Goal: Complete application form

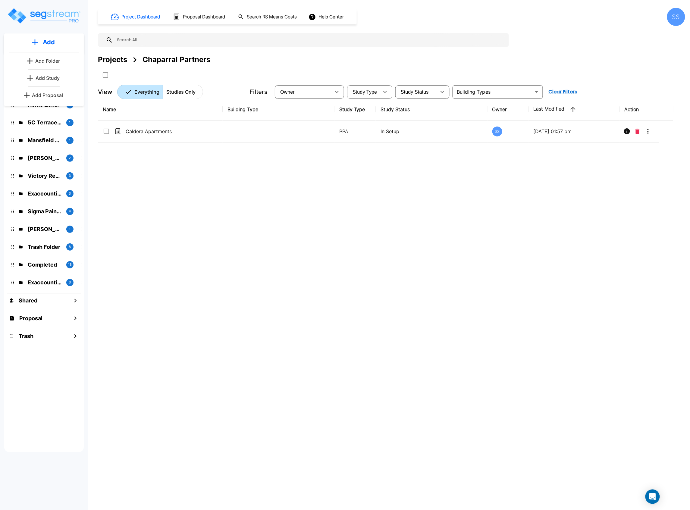
click at [50, 96] on p "Add Proposal" at bounding box center [47, 95] width 31 height 7
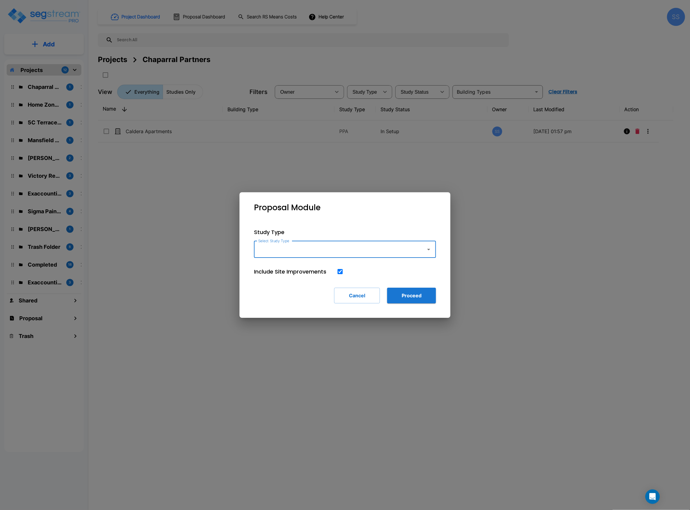
click at [345, 254] on input "Select Study Type" at bounding box center [339, 249] width 164 height 11
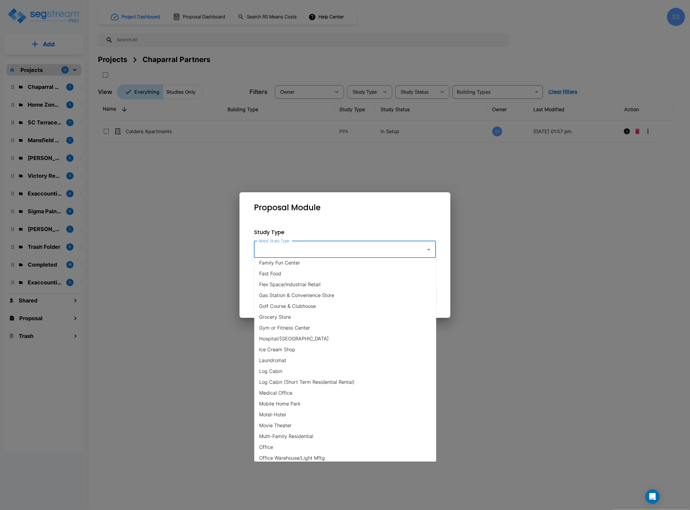
scroll to position [201, 0]
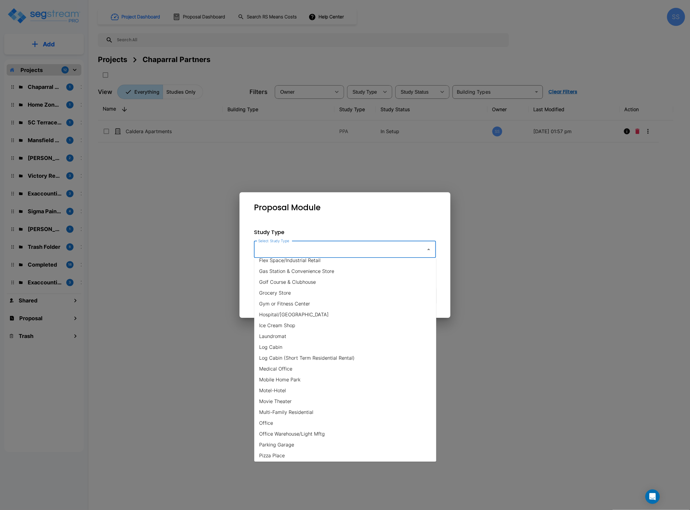
click at [306, 429] on li "Office Warehouse/Light Mftg" at bounding box center [345, 433] width 182 height 11
type input "Office Warehouse/Light Mftg"
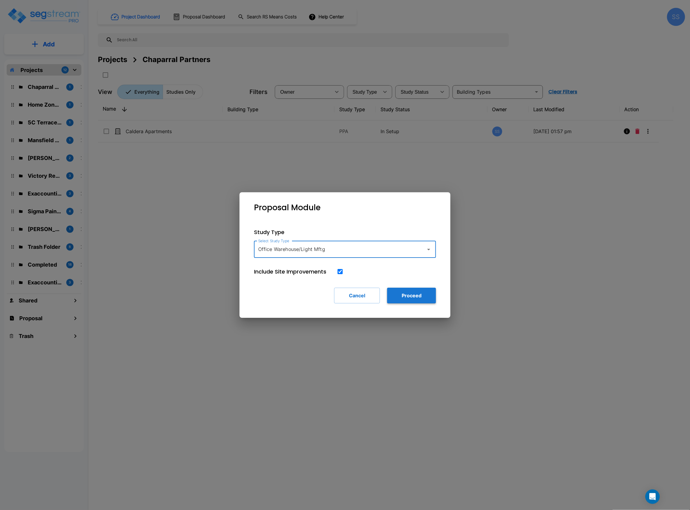
click at [400, 295] on button "Proceed" at bounding box center [411, 296] width 49 height 16
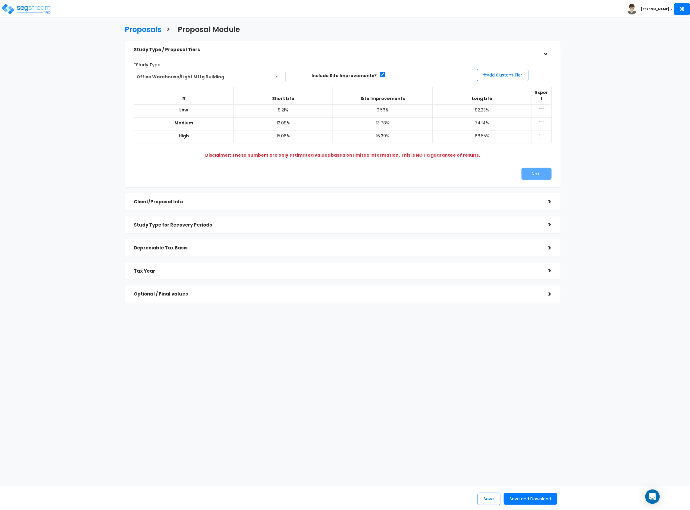
click at [541, 104] on td at bounding box center [542, 110] width 20 height 13
click at [543, 104] on td at bounding box center [542, 110] width 20 height 13
click at [541, 108] on input "checkbox" at bounding box center [541, 110] width 6 height 5
checkbox input "true"
click at [540, 120] on td at bounding box center [542, 123] width 20 height 13
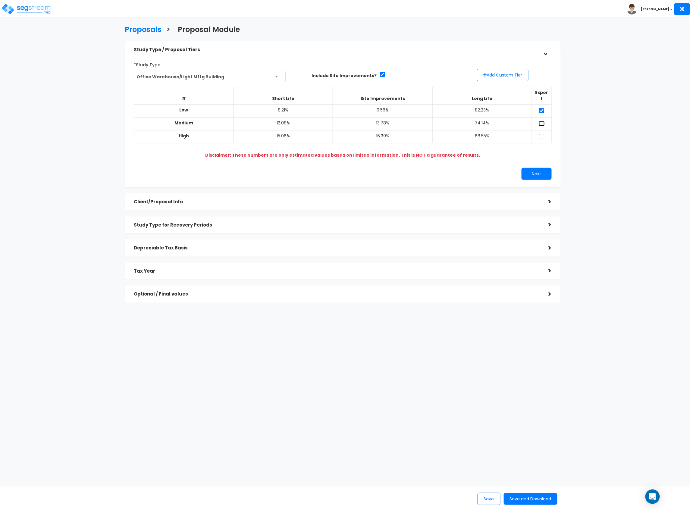
click at [541, 121] on input "checkbox" at bounding box center [541, 123] width 6 height 5
checkbox input "true"
click at [543, 134] on input "checkbox" at bounding box center [541, 136] width 6 height 5
checkbox input "true"
click at [542, 170] on button "Next" at bounding box center [536, 174] width 30 height 12
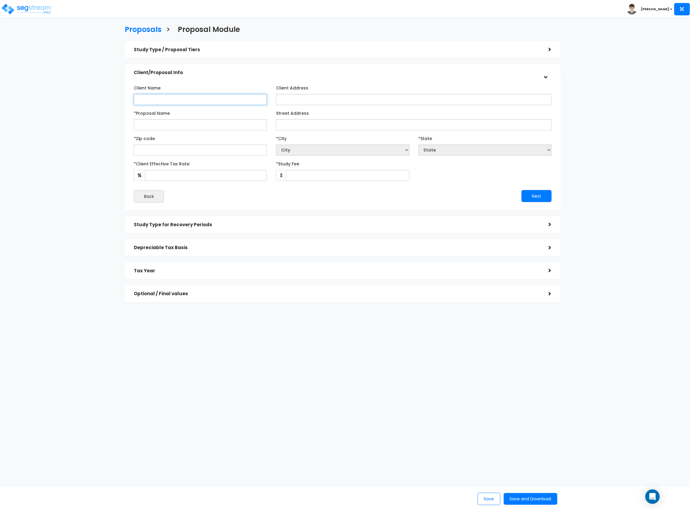
click at [249, 103] on input "Client Name" at bounding box center [200, 99] width 133 height 11
click at [197, 93] on div "Client Name" at bounding box center [200, 94] width 133 height 22
click at [210, 99] on input "Client Name" at bounding box center [200, 99] width 133 height 11
type input "Exhibit Network"
click at [314, 98] on input "Client Address" at bounding box center [413, 99] width 275 height 11
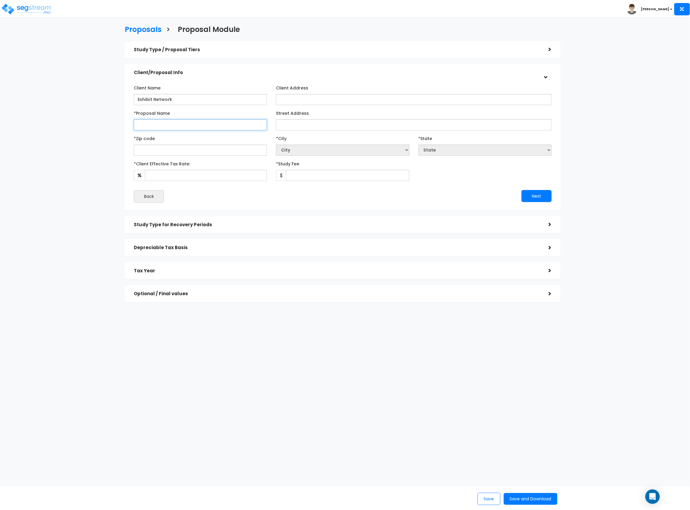
click at [190, 123] on input "*Proposal Name" at bounding box center [200, 124] width 133 height 11
type input "3434 Lang Road"
click at [328, 126] on input "Street Address" at bounding box center [413, 124] width 275 height 11
drag, startPoint x: 218, startPoint y: 123, endPoint x: 100, endPoint y: 128, distance: 118.2
click at [104, 129] on div "Proposals > Proposal Module Study Type / Proposal Tiers > *Study Type Office Wa…" at bounding box center [342, 165] width 567 height 414
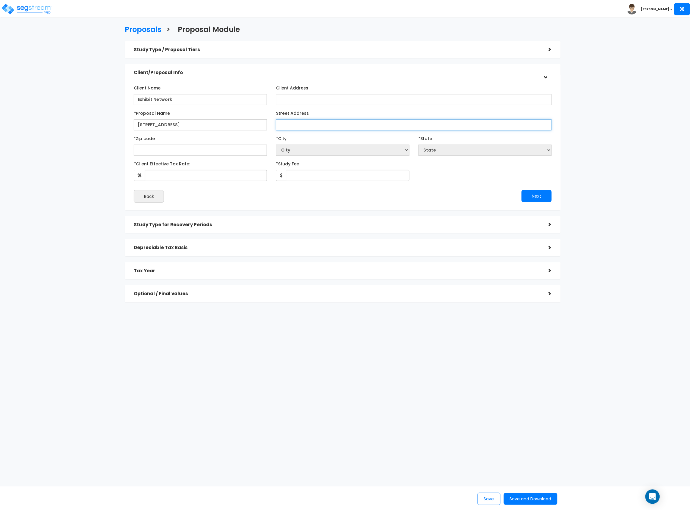
click at [420, 128] on input "Street Address" at bounding box center [413, 124] width 275 height 11
paste input "3434 Lang Road"
type input "3434 Lang Road"
click at [215, 150] on input "text" at bounding box center [200, 150] width 133 height 11
type input "77092"
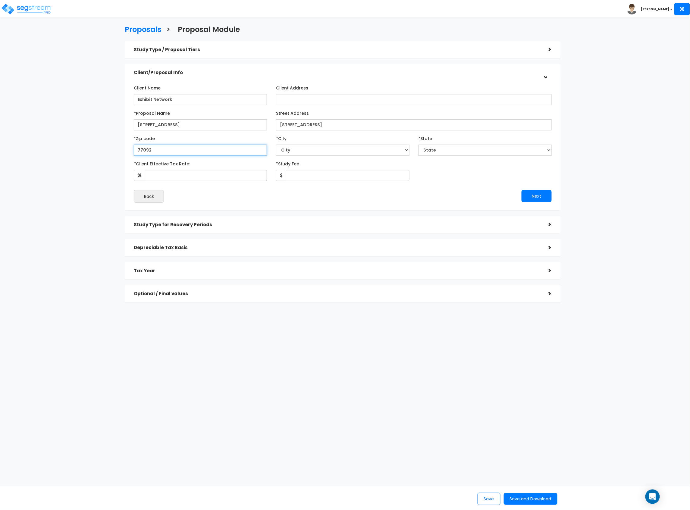
select select "TX"
type input "77092"
click at [152, 175] on input "*Client Effective Tax Rate:" at bounding box center [206, 175] width 122 height 11
type input "37"
click at [306, 174] on input "*Study Fee" at bounding box center [347, 175] width 123 height 11
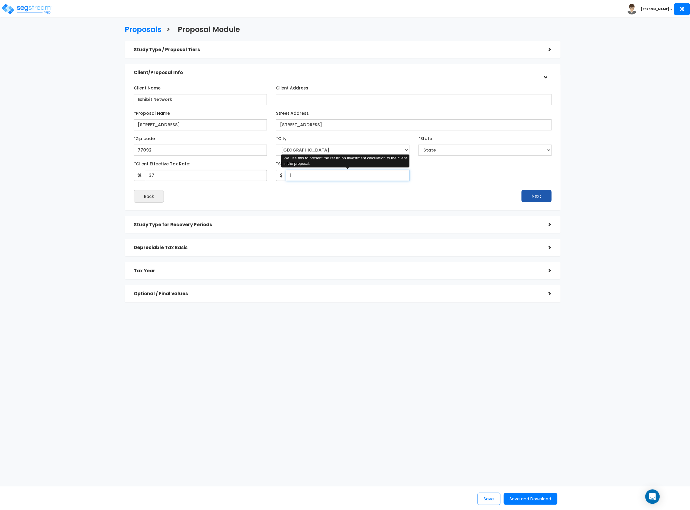
type input "1"
click at [541, 195] on button "Next" at bounding box center [536, 196] width 30 height 12
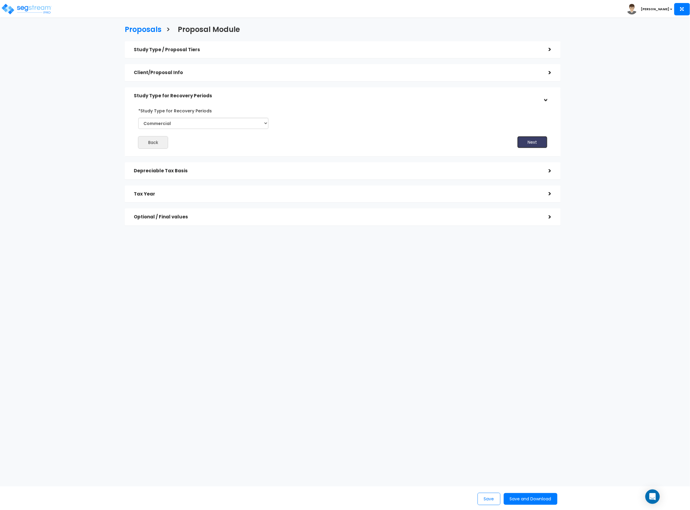
click at [541, 136] on button "Next" at bounding box center [532, 142] width 30 height 12
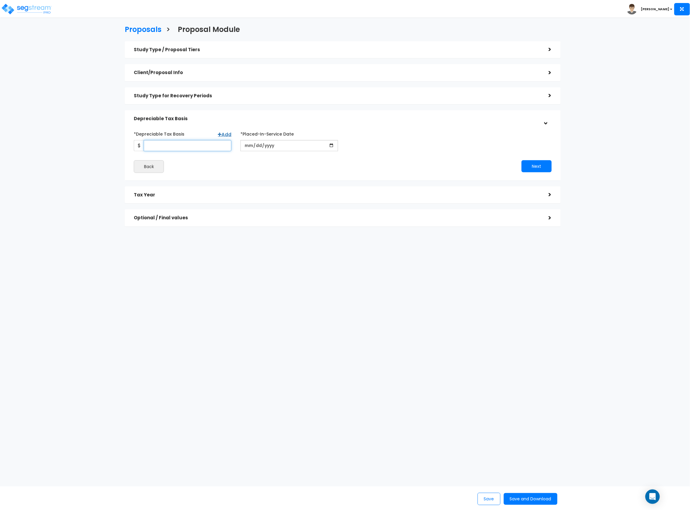
click at [171, 148] on input "*Depreciable Tax Basis" at bounding box center [188, 145] width 88 height 11
type input "4,768,417"
click at [245, 148] on input "date" at bounding box center [289, 145] width 98 height 11
type input "2025-12-01"
click at [361, 142] on input "*Purchase/Contract Date" at bounding box center [396, 145] width 98 height 11
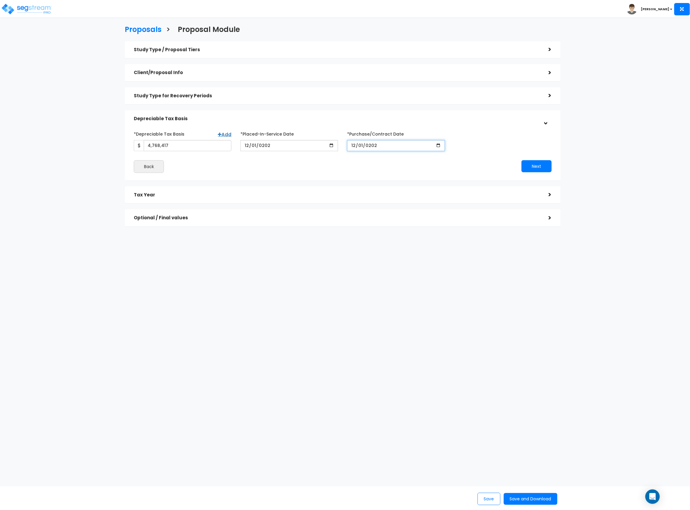
type input "2025-12-01"
click at [536, 168] on button "Next" at bounding box center [536, 166] width 30 height 12
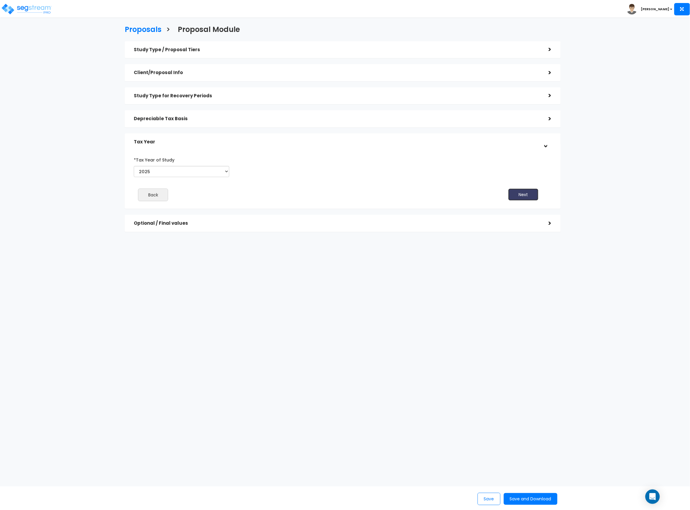
click at [525, 199] on button "Next" at bounding box center [523, 195] width 30 height 12
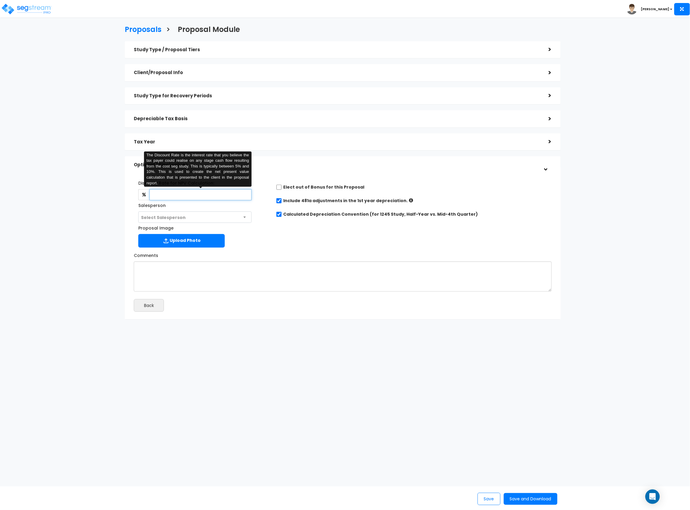
click at [160, 192] on input "text" at bounding box center [200, 194] width 102 height 11
type input "8"
click at [172, 220] on span "Select Salesperson" at bounding box center [195, 217] width 112 height 11
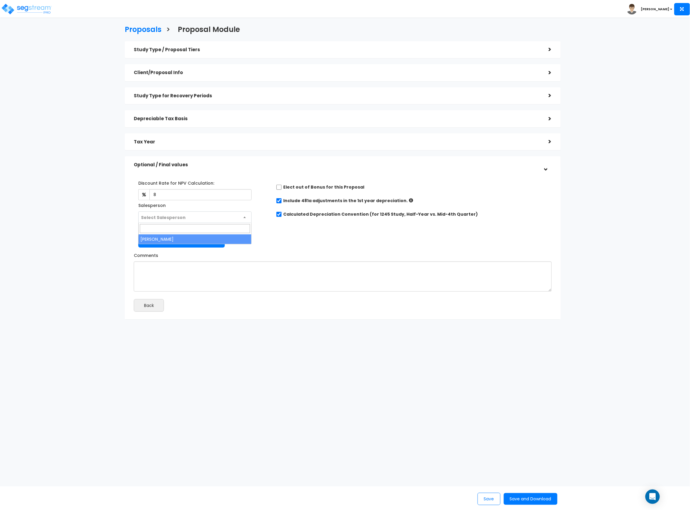
select select "149"
click at [318, 222] on div "Discount Rate for NPV Calculation: 8 Salesperson Select Salesperson × Proposal …" at bounding box center [342, 212] width 427 height 75
click at [528, 504] on button "Save and Download" at bounding box center [531, 499] width 54 height 12
